Goal: Task Accomplishment & Management: Manage account settings

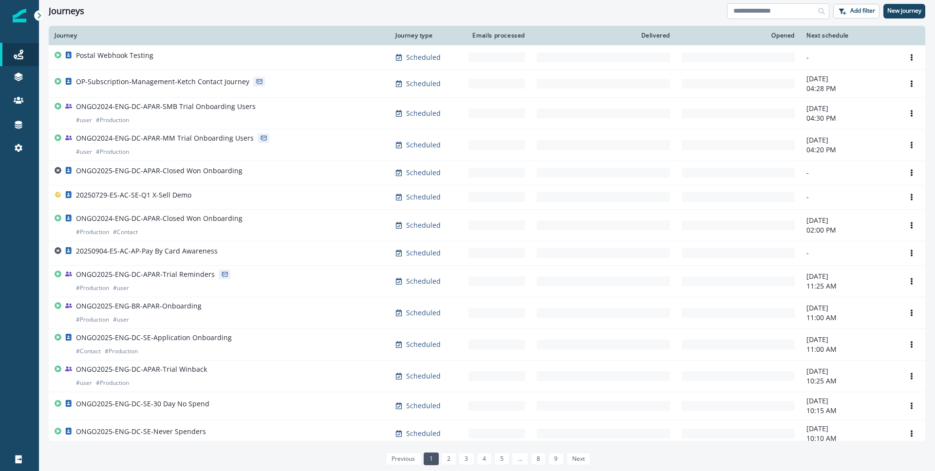
drag, startPoint x: 753, startPoint y: 15, endPoint x: 766, endPoint y: 12, distance: 13.5
click at [755, 15] on input at bounding box center [778, 11] width 102 height 16
click at [766, 12] on input at bounding box center [778, 11] width 102 height 16
type input "*********"
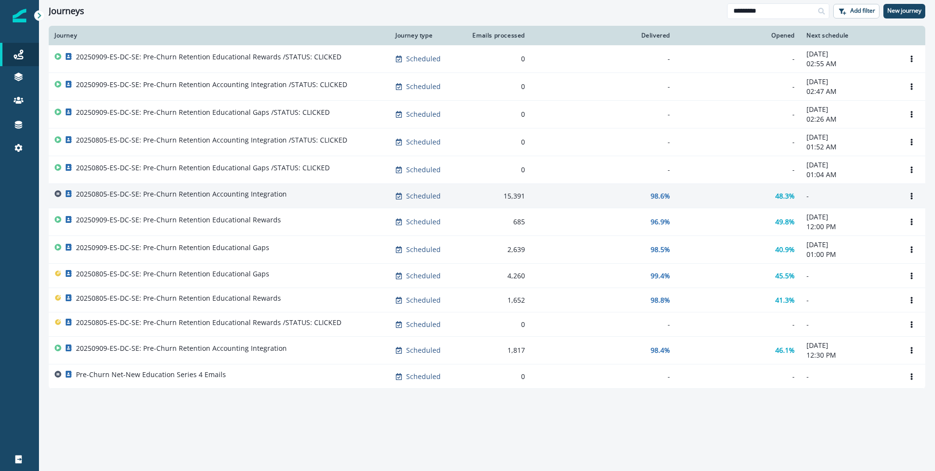
click at [258, 194] on p "20250805-ES-DC-SE: Pre-Churn Retention Accounting Integration" at bounding box center [181, 194] width 211 height 10
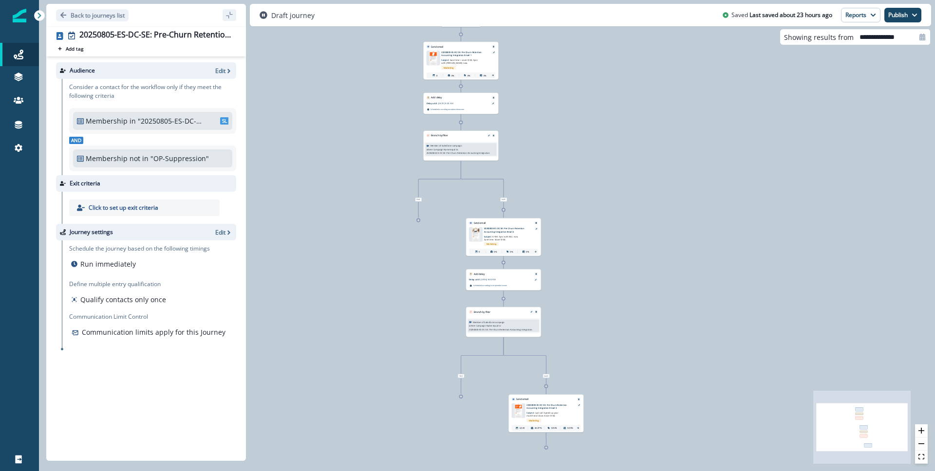
click at [212, 66] on div "Audience Edit" at bounding box center [146, 70] width 180 height 17
click at [219, 71] on p "Edit" at bounding box center [220, 71] width 10 height 8
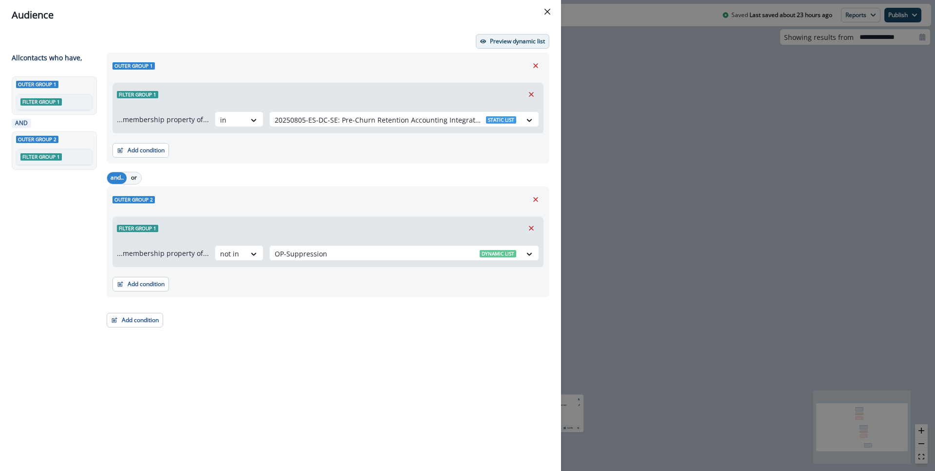
click at [525, 45] on p "Preview dynamic list" at bounding box center [517, 41] width 55 height 7
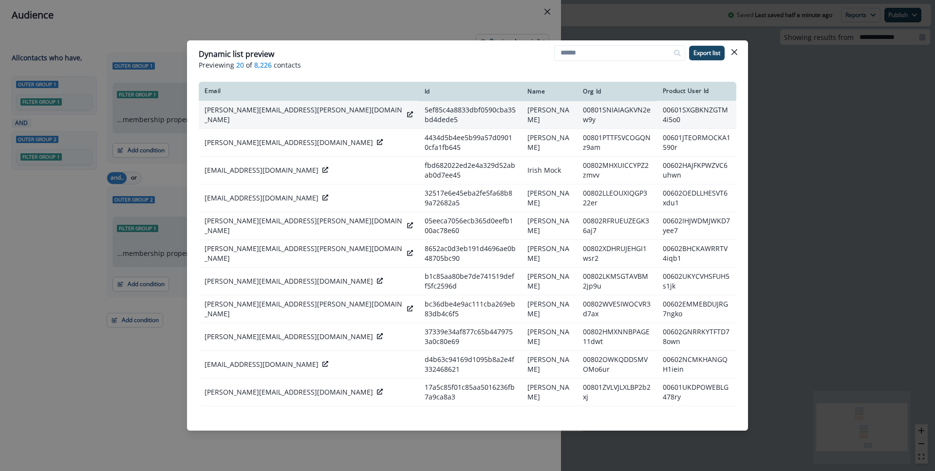
click at [577, 114] on td "00801SNIAIAGKVN2ew9y" at bounding box center [617, 115] width 80 height 28
copy td "00801SNIAIAGKVN2ew9y"
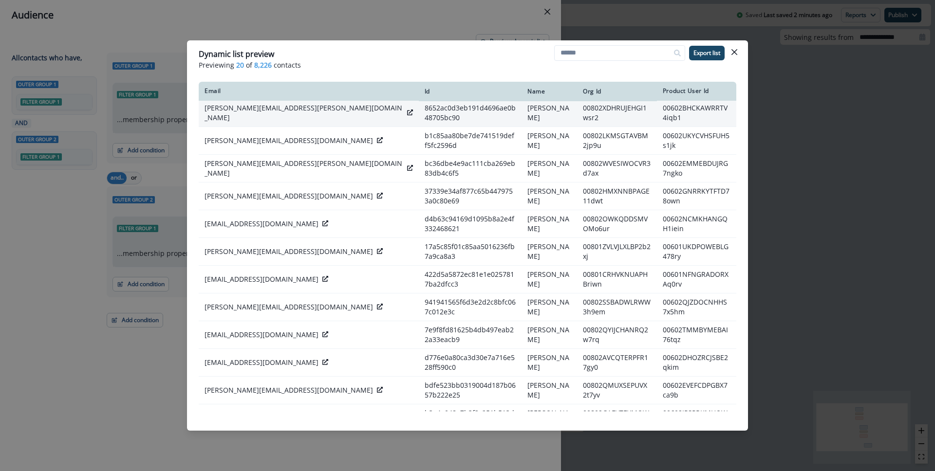
scroll to position [201, 0]
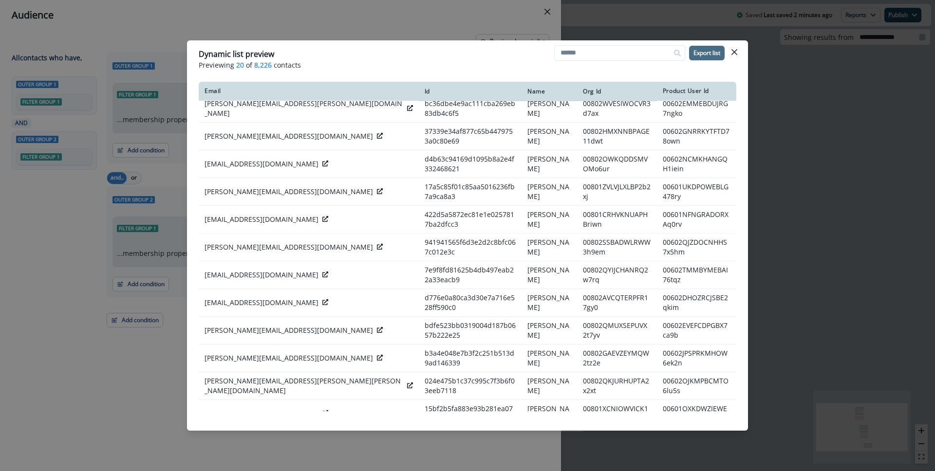
click at [696, 53] on p "Export list" at bounding box center [706, 53] width 27 height 7
click at [736, 51] on icon "Close" at bounding box center [734, 52] width 6 height 6
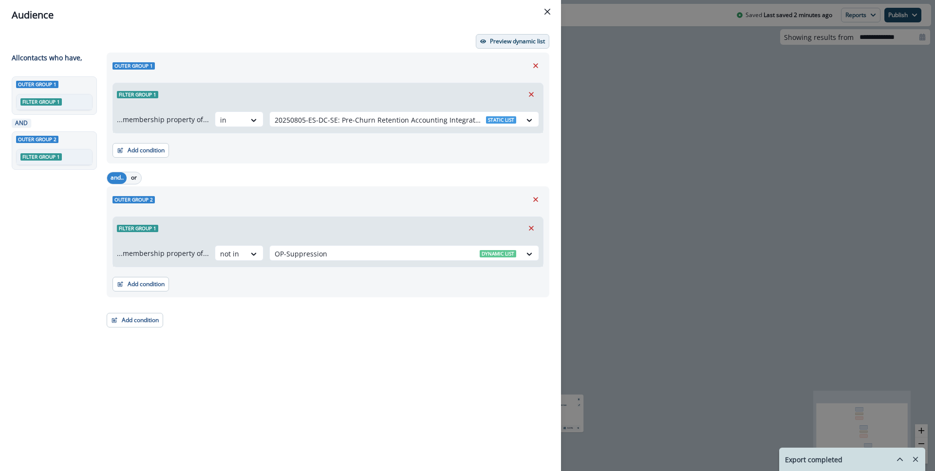
click at [533, 40] on p "Preview dynamic list" at bounding box center [517, 41] width 55 height 7
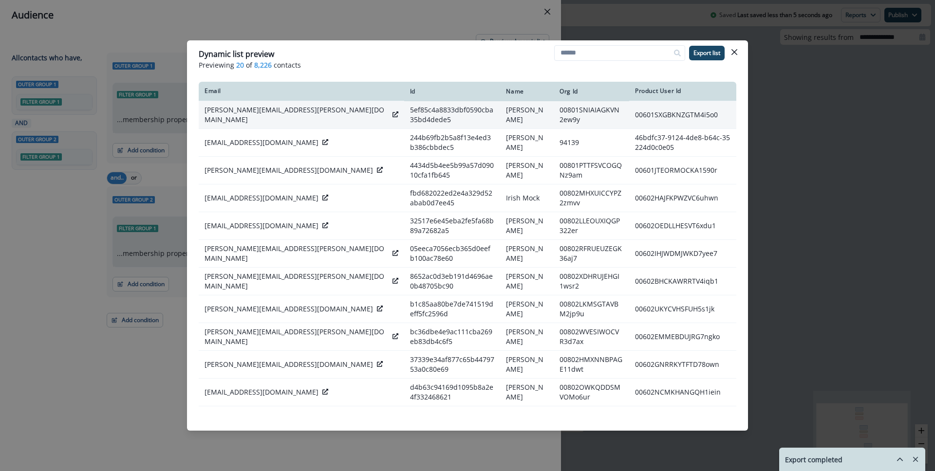
click at [664, 116] on td "00601SXGBKNZGTM4i5o0" at bounding box center [682, 115] width 107 height 28
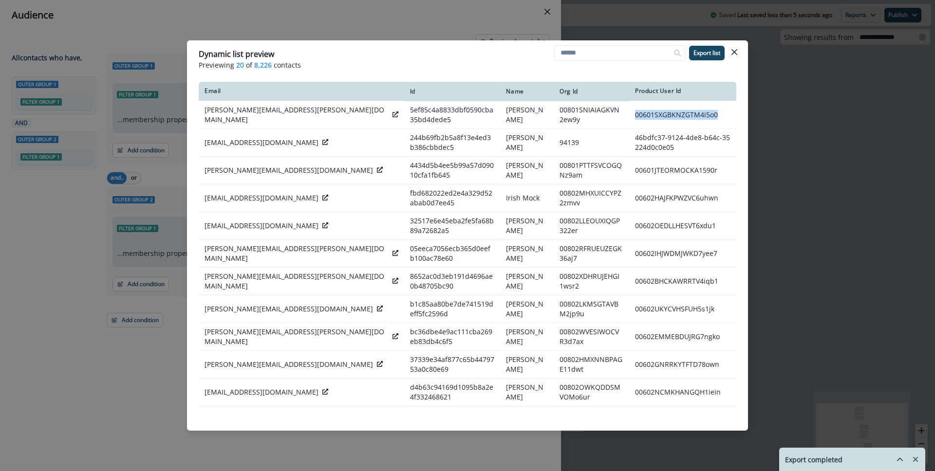
copy td "00601SXGBKNZGTM4i5o0"
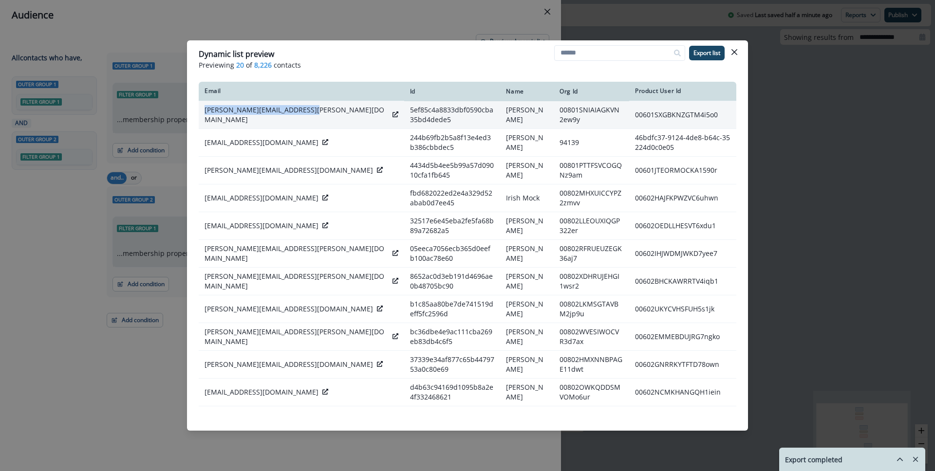
drag, startPoint x: 202, startPoint y: 111, endPoint x: 223, endPoint y: 117, distance: 22.8
click at [223, 117] on td "[PERSON_NAME][EMAIL_ADDRESS][PERSON_NAME][DOMAIN_NAME]" at bounding box center [301, 115] width 205 height 28
copy p "[PERSON_NAME][EMAIL_ADDRESS][PERSON_NAME][DOMAIN_NAME]"
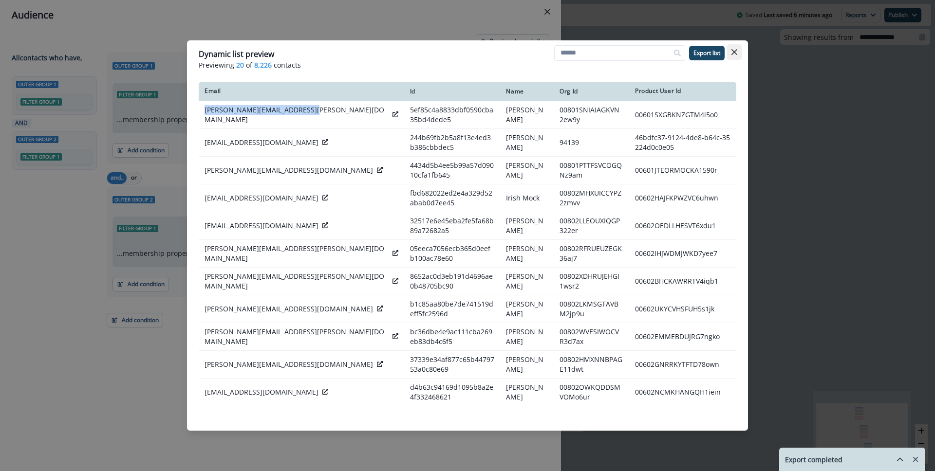
click at [732, 53] on icon "Close" at bounding box center [734, 52] width 6 height 6
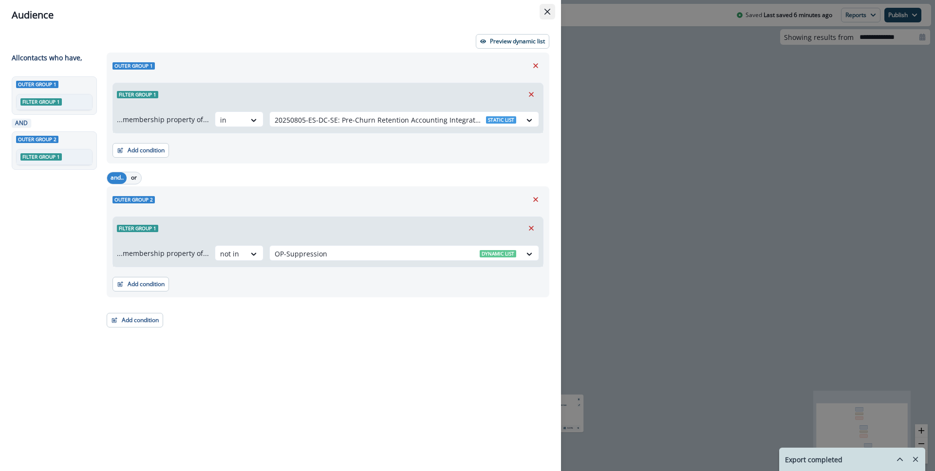
click at [551, 11] on button "Close" at bounding box center [547, 12] width 16 height 16
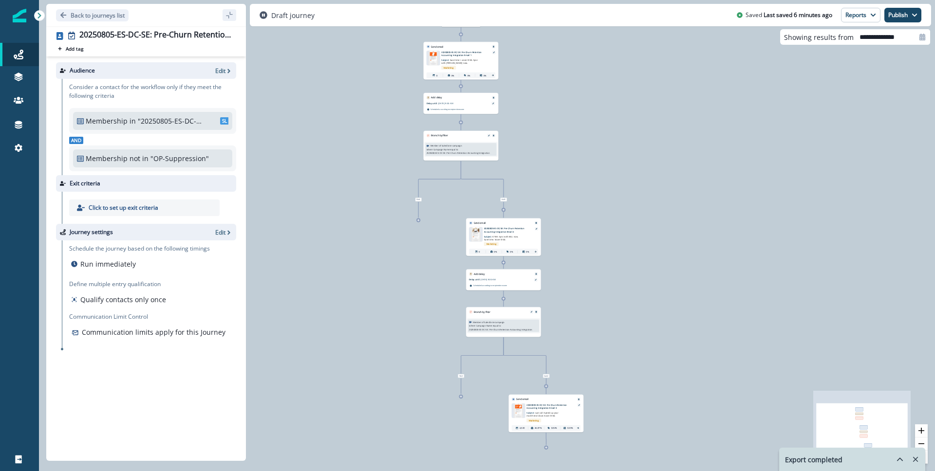
click at [165, 41] on div "20250805-ES-DC-SE: Pre-Churn Retention Accounting Integration Add tag Search or…" at bounding box center [146, 41] width 180 height 22
click at [167, 37] on div "20250805-ES-DC-SE: Pre-Churn Retention Accounting Integration" at bounding box center [155, 35] width 153 height 11
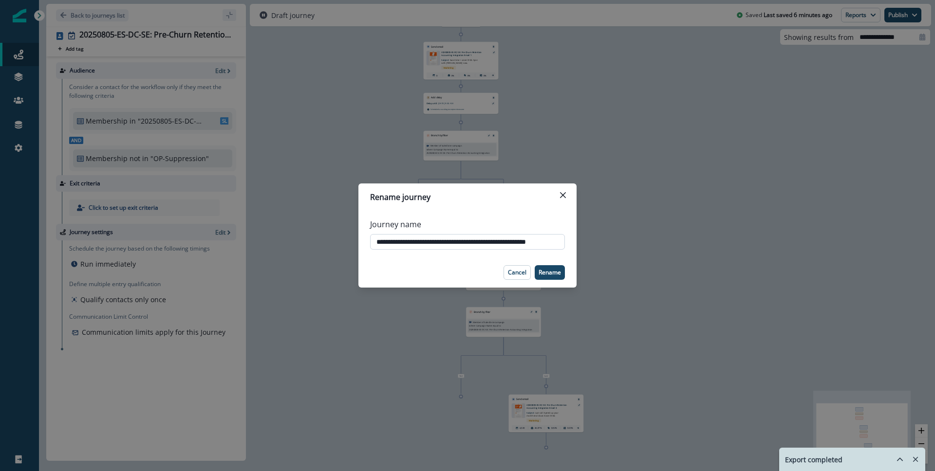
click at [467, 241] on input "**********" at bounding box center [467, 242] width 195 height 16
click at [569, 196] on button "Close" at bounding box center [563, 195] width 16 height 16
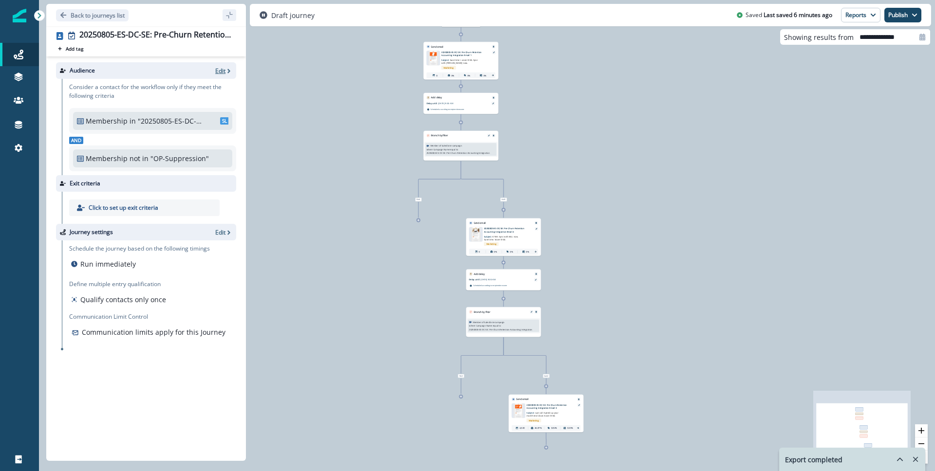
click at [222, 72] on p "Edit" at bounding box center [220, 71] width 10 height 8
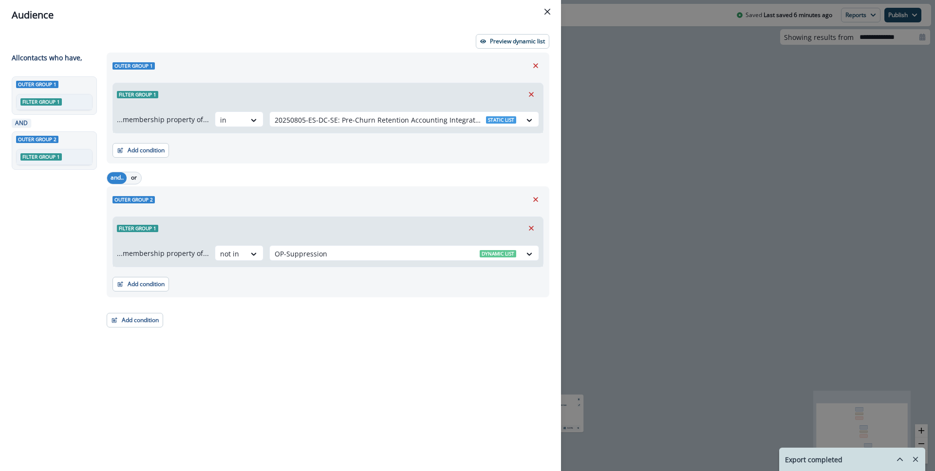
click at [513, 32] on div "Preview dynamic list All contact s who have, Outer group 1 Filter group 1 AND O…" at bounding box center [280, 250] width 561 height 441
click at [513, 38] on p "Preview dynamic list" at bounding box center [517, 41] width 55 height 7
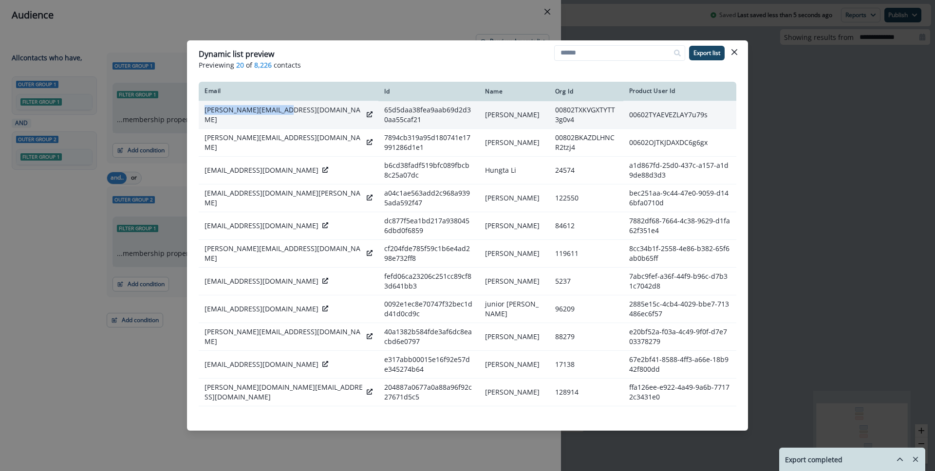
drag, startPoint x: 202, startPoint y: 115, endPoint x: 284, endPoint y: 117, distance: 81.8
click at [284, 117] on td "[PERSON_NAME][EMAIL_ADDRESS][DOMAIN_NAME]" at bounding box center [289, 115] width 180 height 28
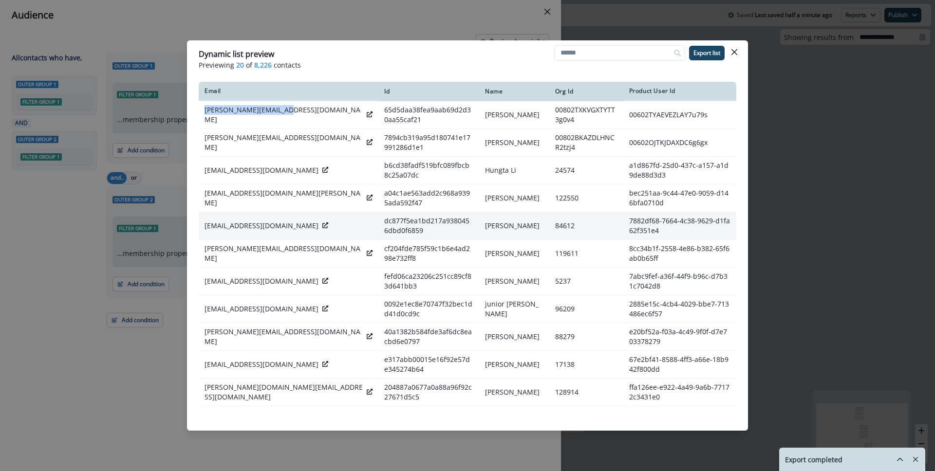
copy p "[PERSON_NAME][EMAIL_ADDRESS][DOMAIN_NAME]"
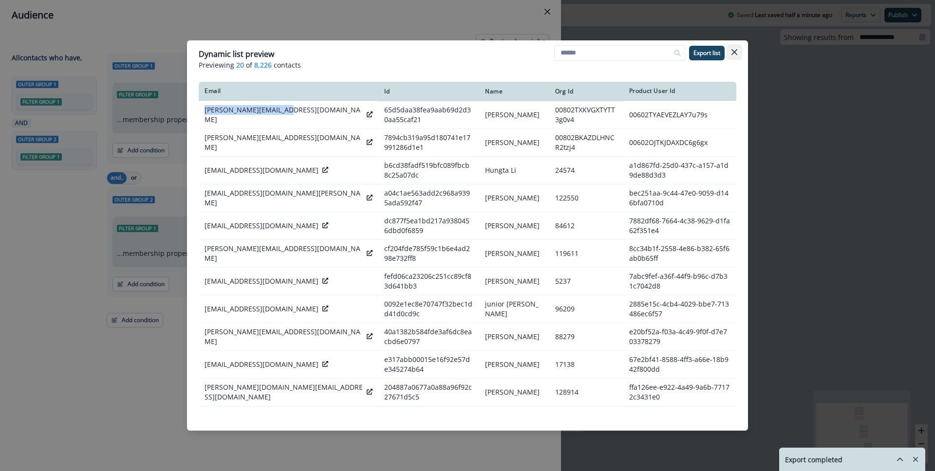
click at [734, 51] on icon "Close" at bounding box center [734, 52] width 6 height 6
click at [734, 51] on div "Audience Preview dynamic list All contact s who have, Outer group 1 Filter grou…" at bounding box center [467, 235] width 935 height 471
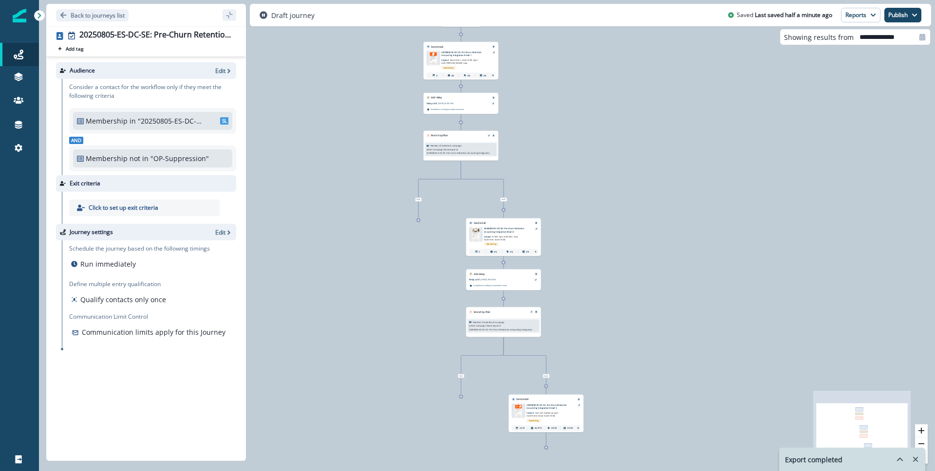
click at [702, 175] on div "0 contact has entered the journey Send email Email asset changed, journey repor…" at bounding box center [487, 235] width 896 height 471
